Goal: Task Accomplishment & Management: Use online tool/utility

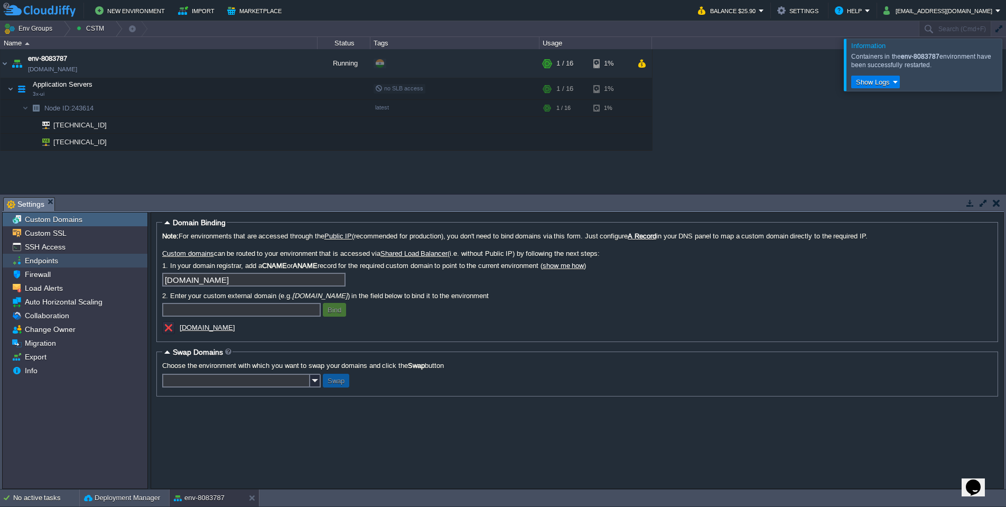
click at [76, 263] on div "Endpoints" at bounding box center [75, 261] width 145 height 14
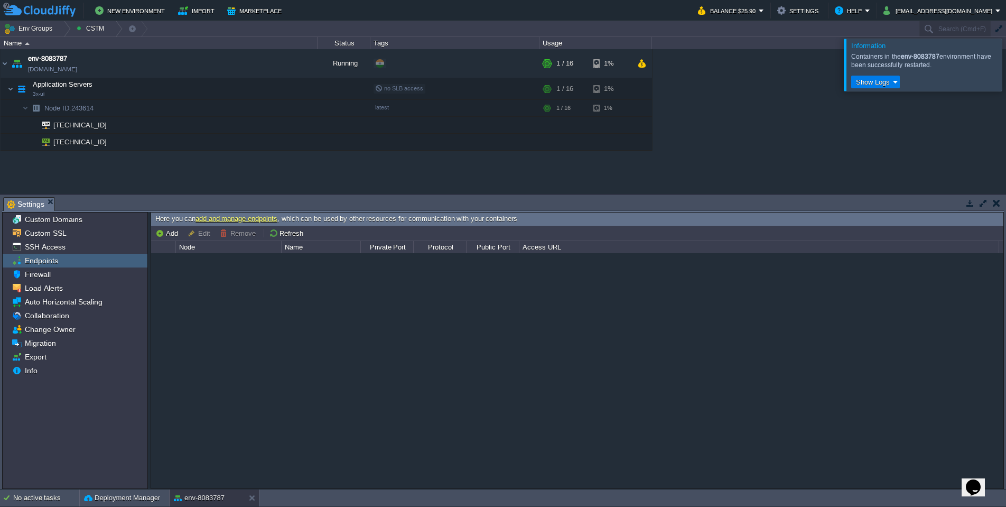
click at [205, 217] on link "add and manage endpoints" at bounding box center [236, 218] width 82 height 8
click at [233, 218] on link "add and manage endpoints" at bounding box center [236, 218] width 82 height 8
click at [96, 222] on div "Custom Domains" at bounding box center [75, 219] width 145 height 14
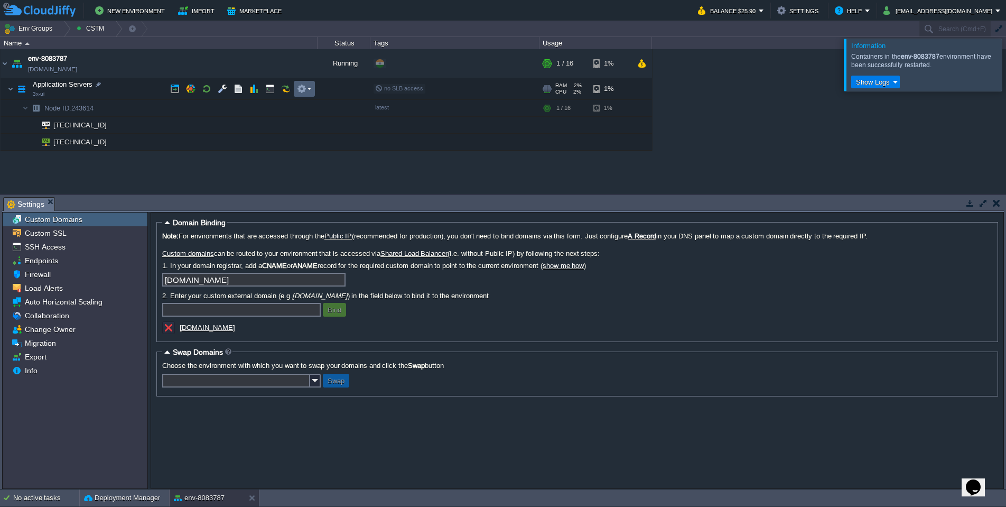
click at [306, 88] on em at bounding box center [304, 89] width 14 height 10
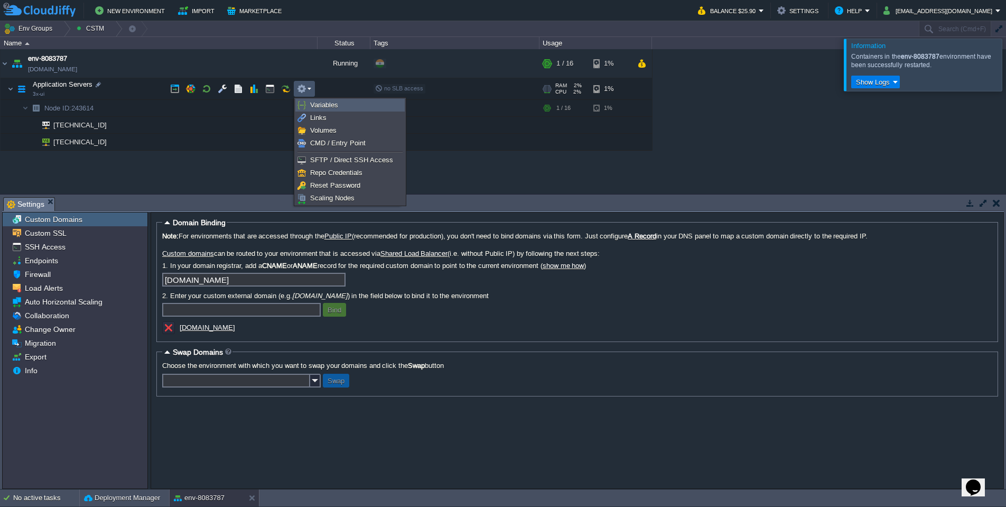
click at [316, 105] on span "Variables" at bounding box center [324, 105] width 28 height 8
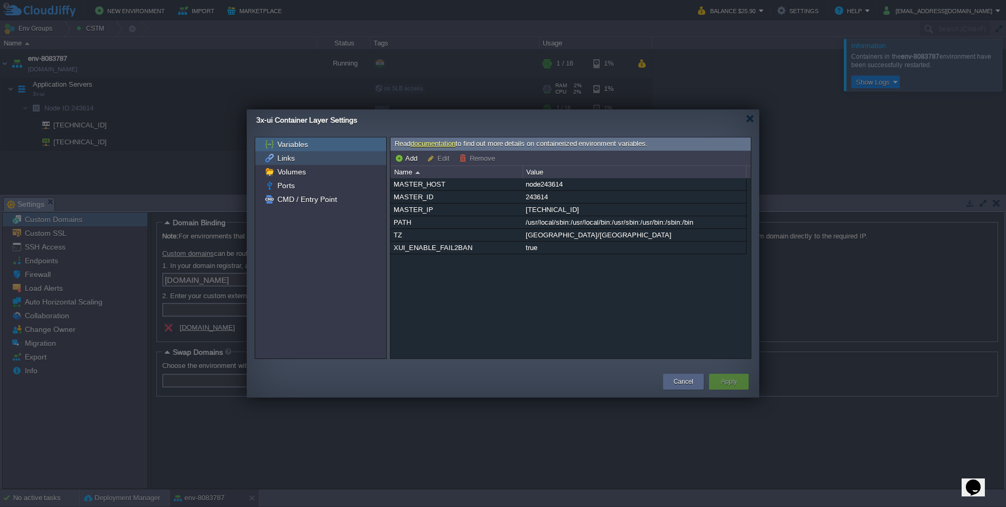
click at [353, 156] on div "Links" at bounding box center [320, 158] width 131 height 14
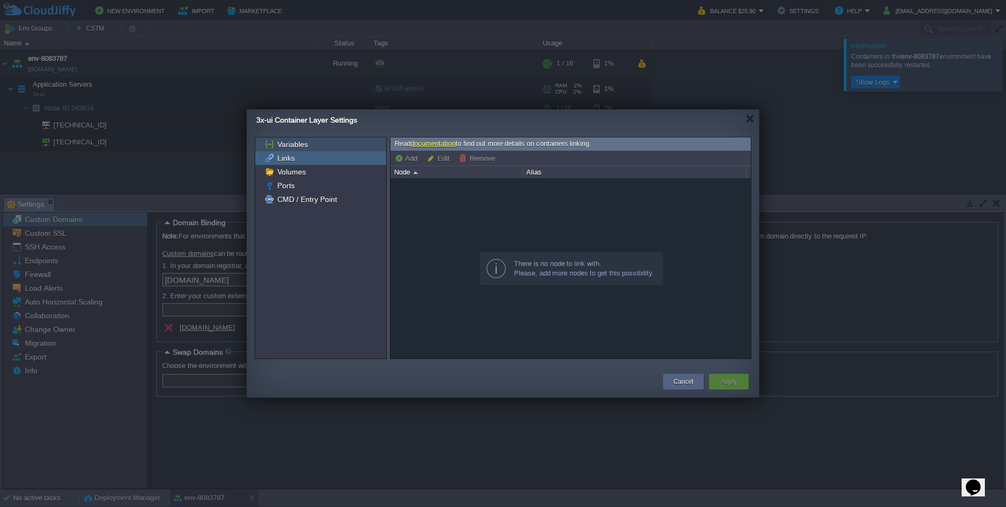
click at [350, 145] on div "Variables" at bounding box center [320, 144] width 131 height 14
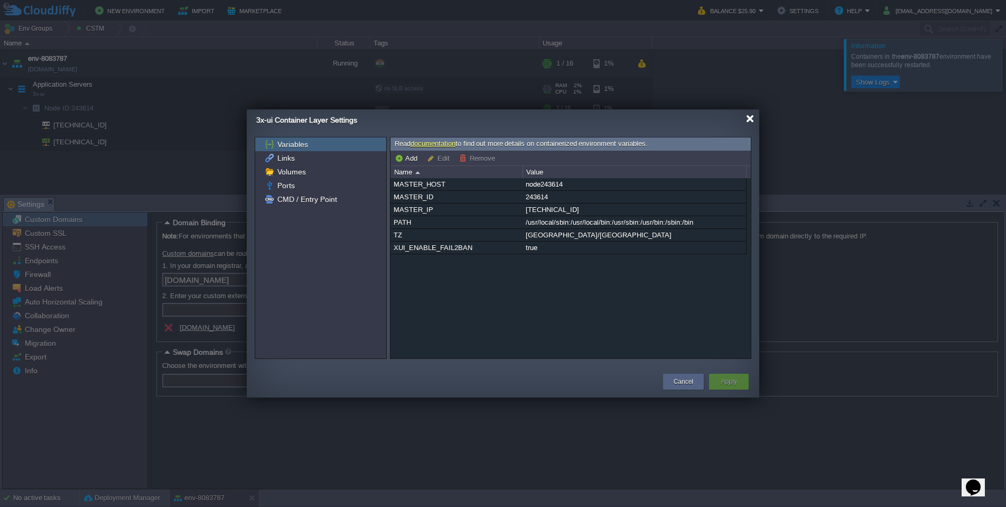
click at [752, 117] on div at bounding box center [750, 119] width 8 height 8
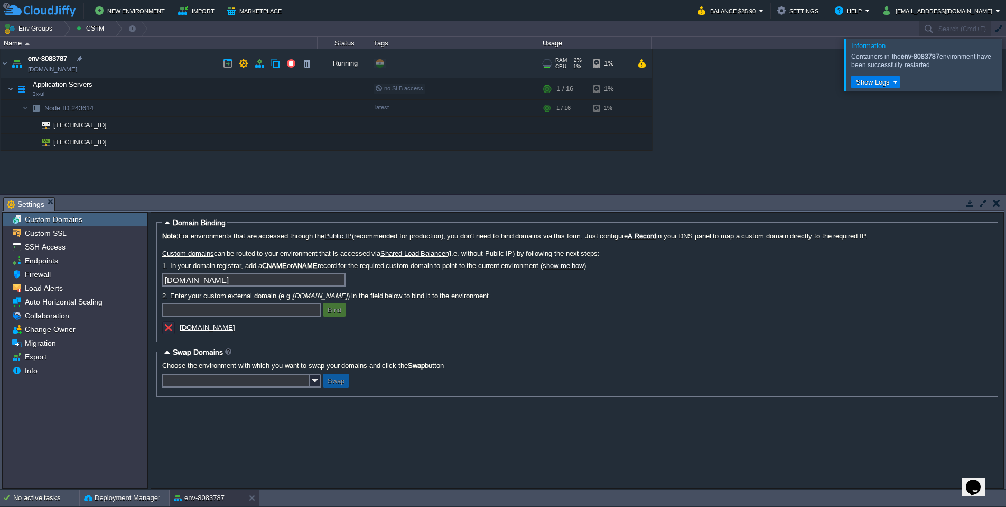
click at [77, 70] on link "[DOMAIN_NAME]" at bounding box center [52, 69] width 49 height 11
click at [230, 65] on button "button" at bounding box center [228, 64] width 10 height 10
click at [172, 89] on button "button" at bounding box center [175, 89] width 10 height 10
drag, startPoint x: 117, startPoint y: 70, endPoint x: 27, endPoint y: 71, distance: 90.3
click at [25, 72] on td "env-8083787 env-8083787.in1.cloudjiffy.net" at bounding box center [159, 63] width 317 height 29
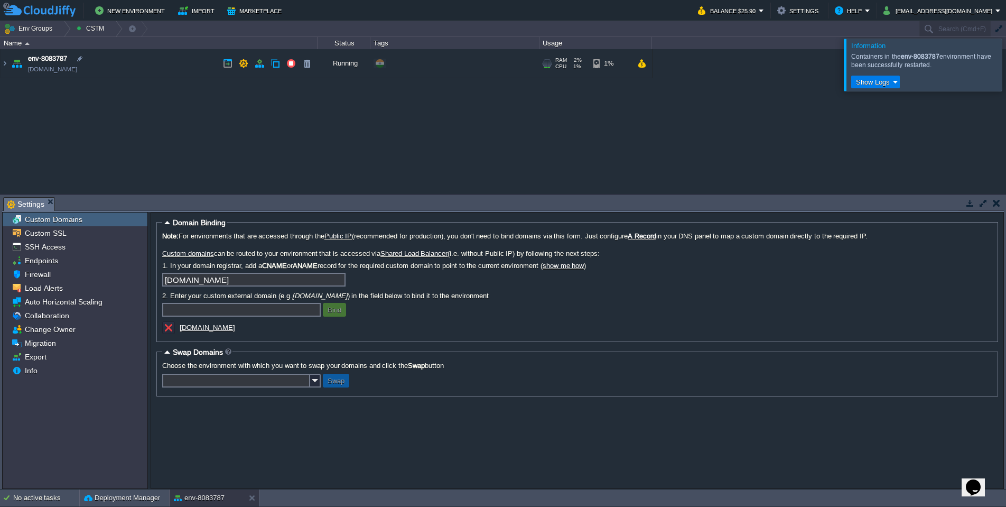
click at [137, 65] on td "env-8083787 env-8083787.in1.cloudjiffy.net" at bounding box center [159, 63] width 317 height 29
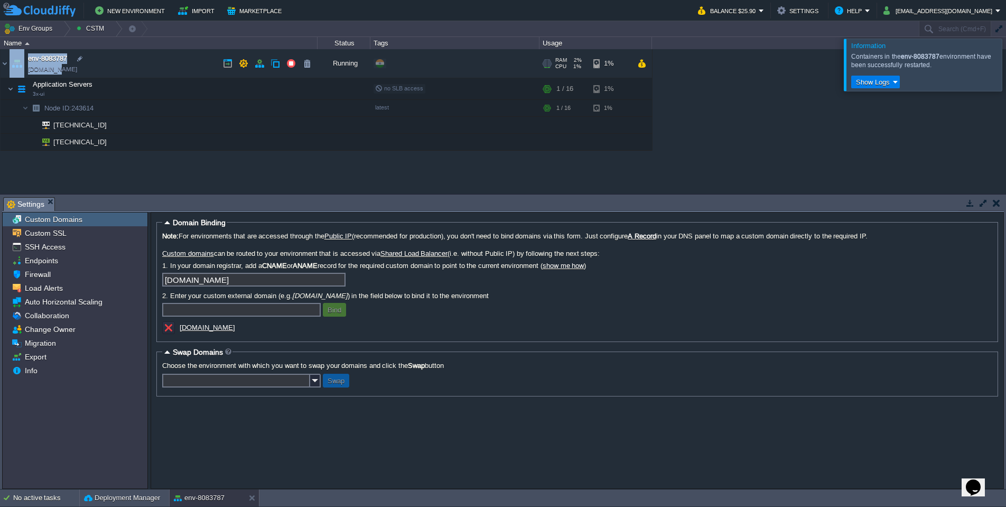
drag, startPoint x: 92, startPoint y: 69, endPoint x: 56, endPoint y: 68, distance: 35.9
click at [56, 68] on td "env-8083787 env-8083787.in1.cloudjiffy.net" at bounding box center [159, 63] width 317 height 29
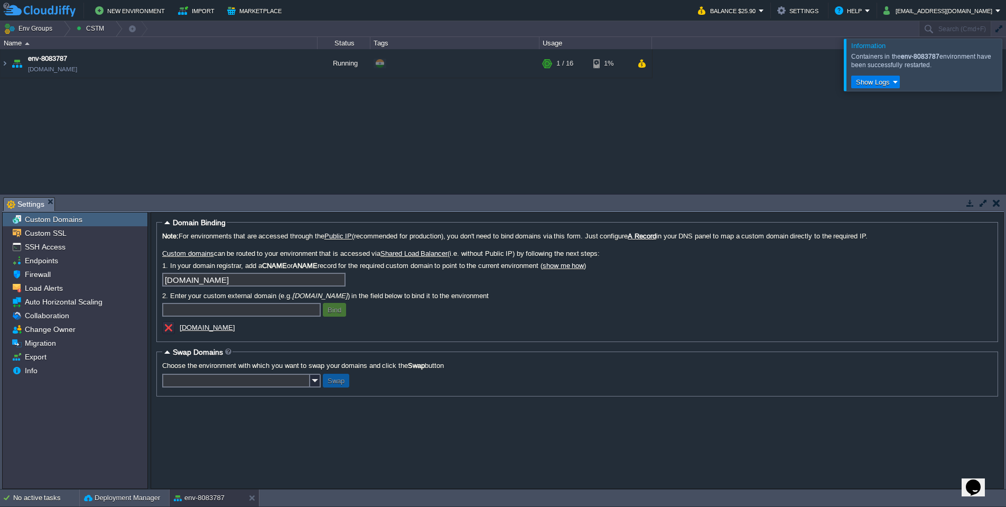
drag, startPoint x: 117, startPoint y: 163, endPoint x: 119, endPoint y: 95, distance: 68.2
click at [117, 161] on div "env-8083787 env-8083787.in1.cloudjiffy.net Running Edit RAM 2% CPU 1% 1 / 16 1%…" at bounding box center [503, 121] width 1006 height 144
click at [185, 61] on td "env-8083787 env-8083787.in1.cloudjiffy.net" at bounding box center [159, 63] width 317 height 29
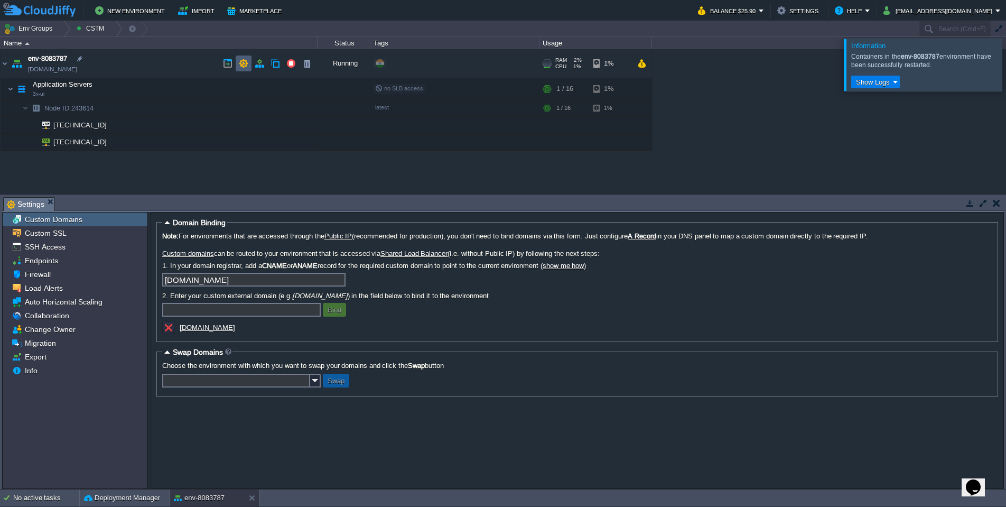
click at [247, 64] on button "button" at bounding box center [244, 64] width 10 height 10
click at [260, 63] on button "button" at bounding box center [260, 64] width 10 height 10
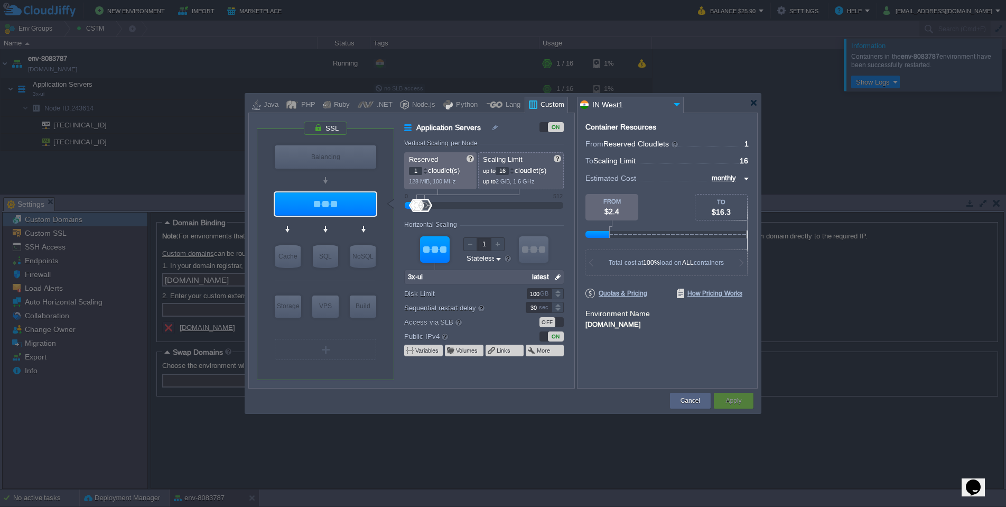
click at [549, 323] on div "OFF" at bounding box center [547, 322] width 16 height 10
click at [734, 399] on button "Apply" at bounding box center [733, 400] width 16 height 11
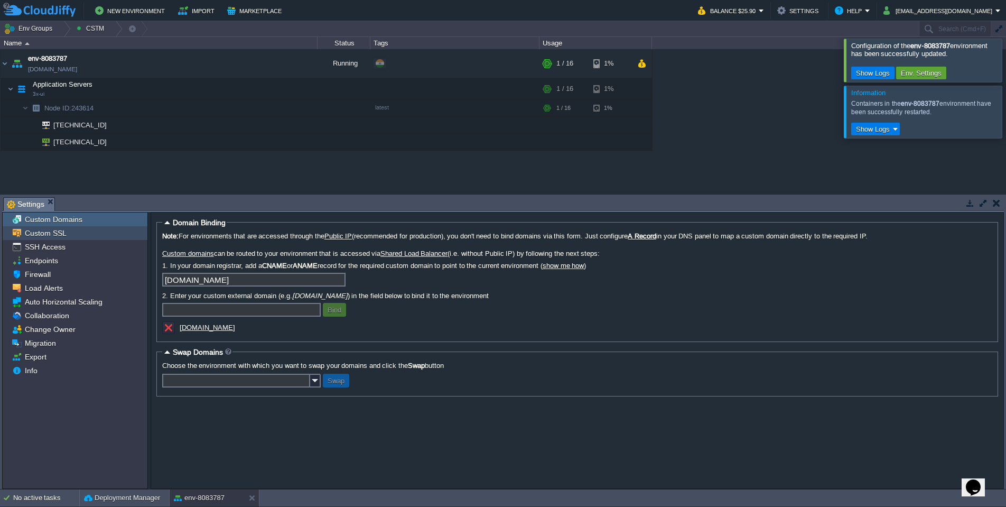
click at [85, 236] on div "Custom SSL" at bounding box center [75, 233] width 145 height 14
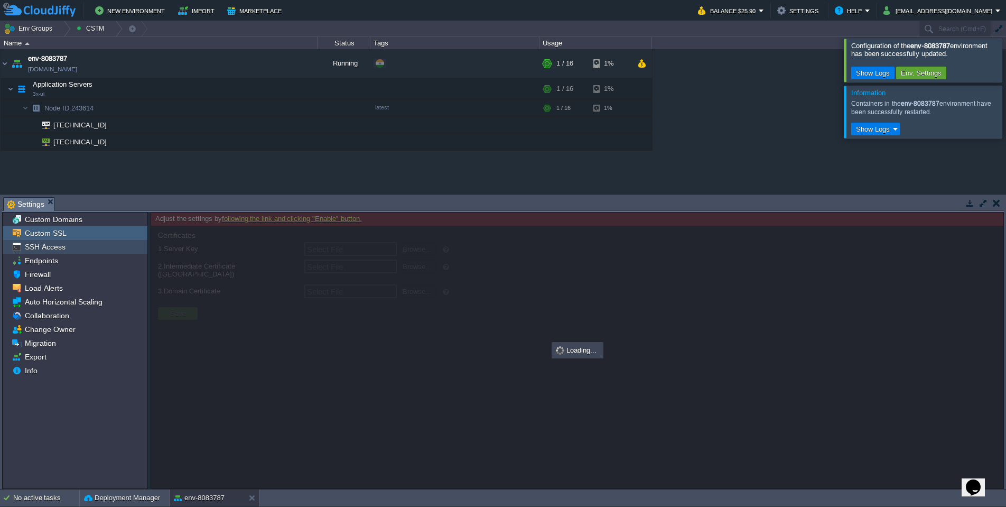
click at [86, 253] on div "SSH Access" at bounding box center [75, 247] width 145 height 14
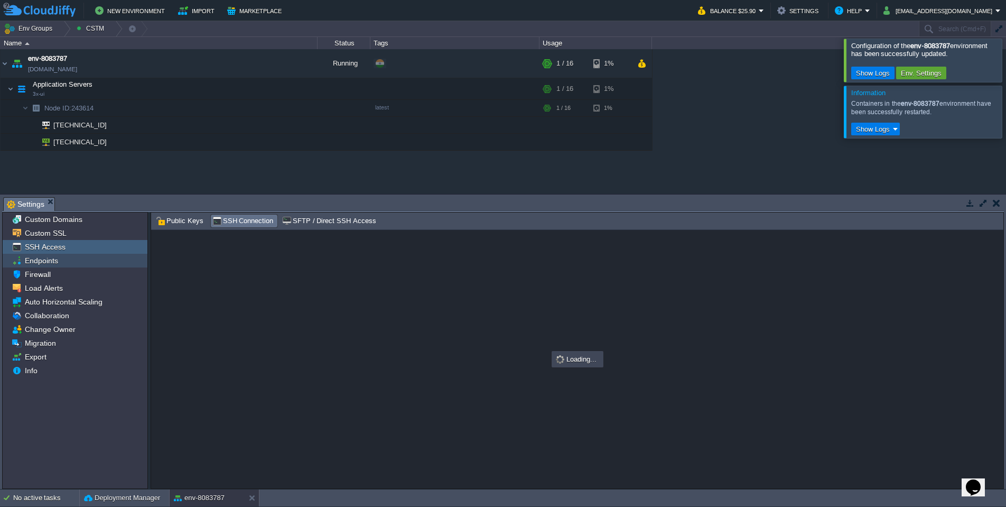
click at [87, 259] on div "Endpoints" at bounding box center [75, 261] width 145 height 14
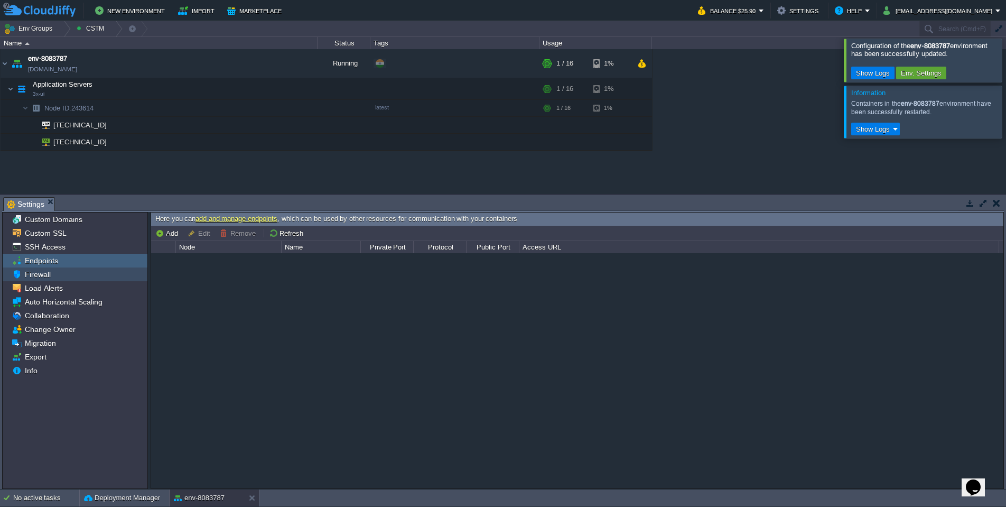
click at [83, 270] on div "Firewall" at bounding box center [75, 274] width 145 height 14
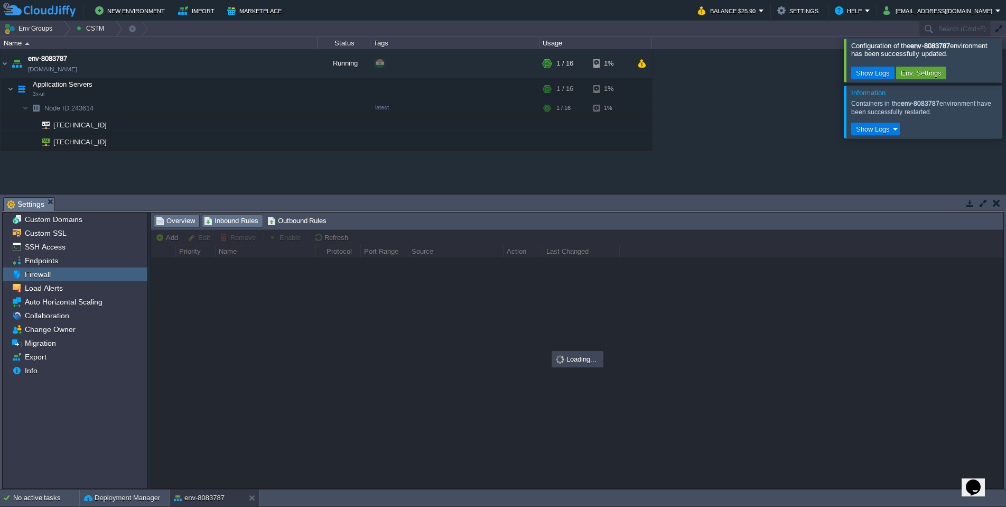
click at [186, 223] on span "Overview" at bounding box center [175, 221] width 39 height 12
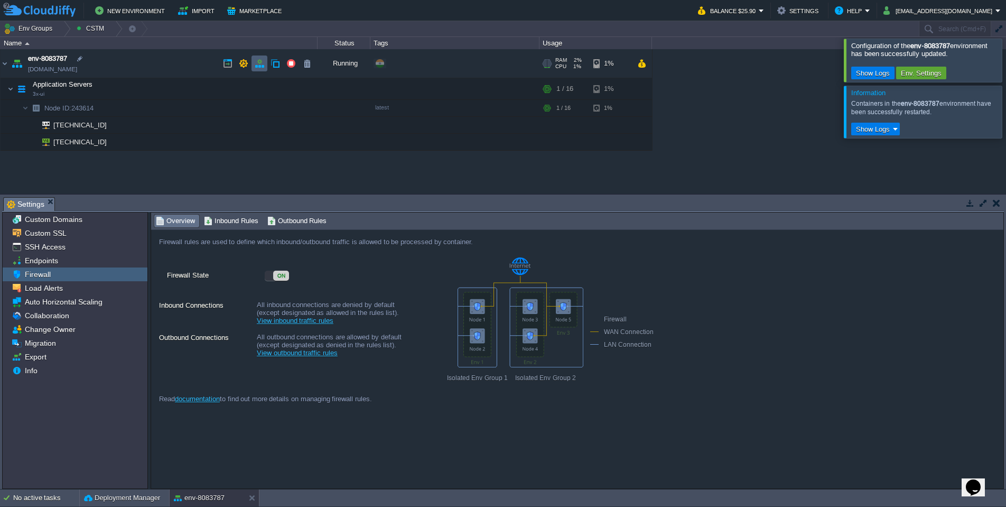
click at [259, 64] on button "button" at bounding box center [260, 64] width 10 height 10
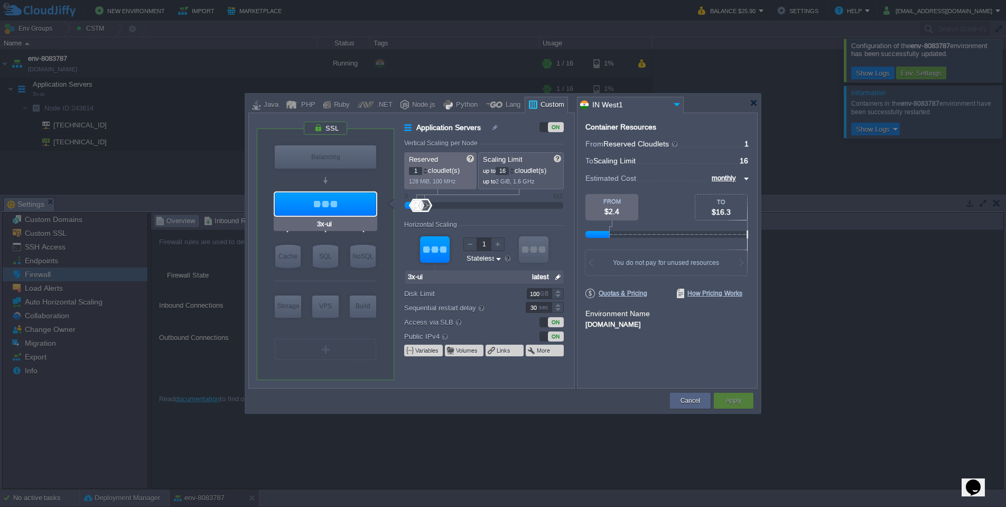
type input "Docker Image"
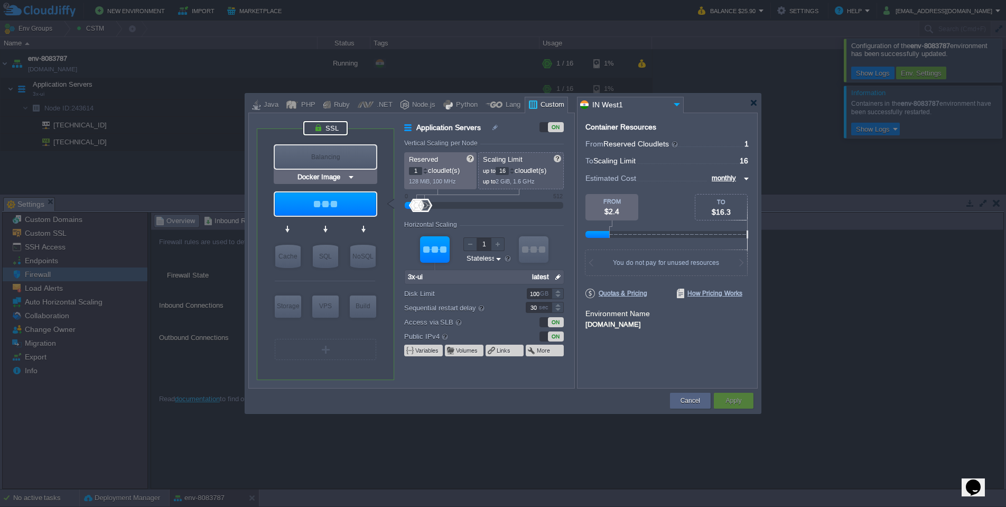
click at [336, 129] on div at bounding box center [325, 128] width 44 height 14
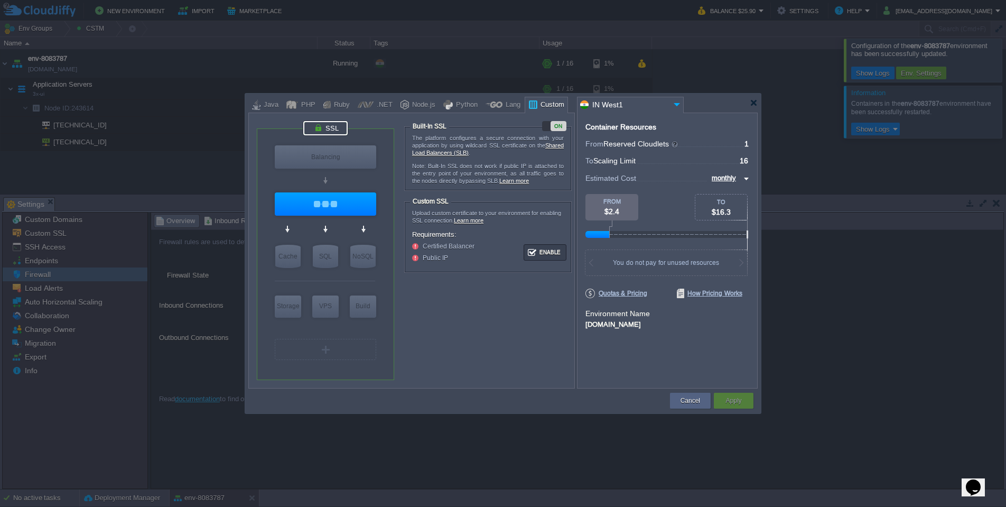
click at [561, 128] on div "ON" at bounding box center [558, 126] width 16 height 10
click at [734, 396] on button "Apply" at bounding box center [733, 400] width 16 height 11
